Goal: Navigation & Orientation: Find specific page/section

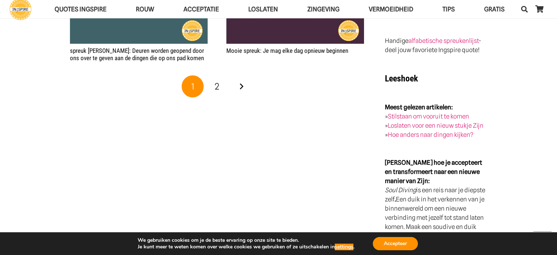
scroll to position [1429, 0]
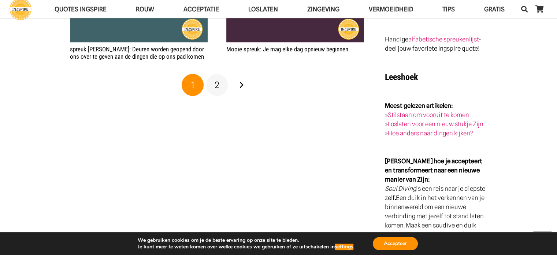
click at [220, 90] on link "2" at bounding box center [217, 85] width 22 height 22
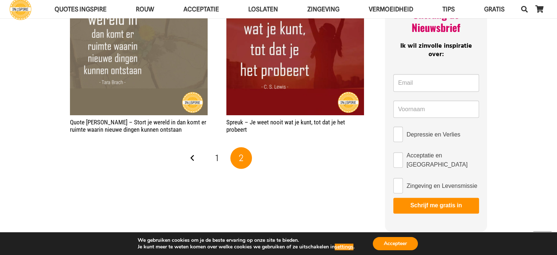
scroll to position [476, 0]
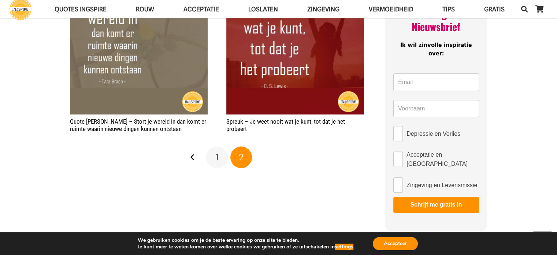
click at [220, 160] on link "1" at bounding box center [217, 157] width 22 height 22
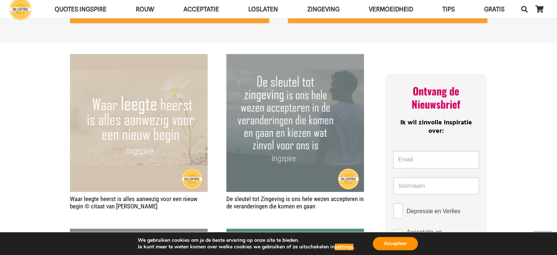
scroll to position [403, 0]
